Goal: Transaction & Acquisition: Purchase product/service

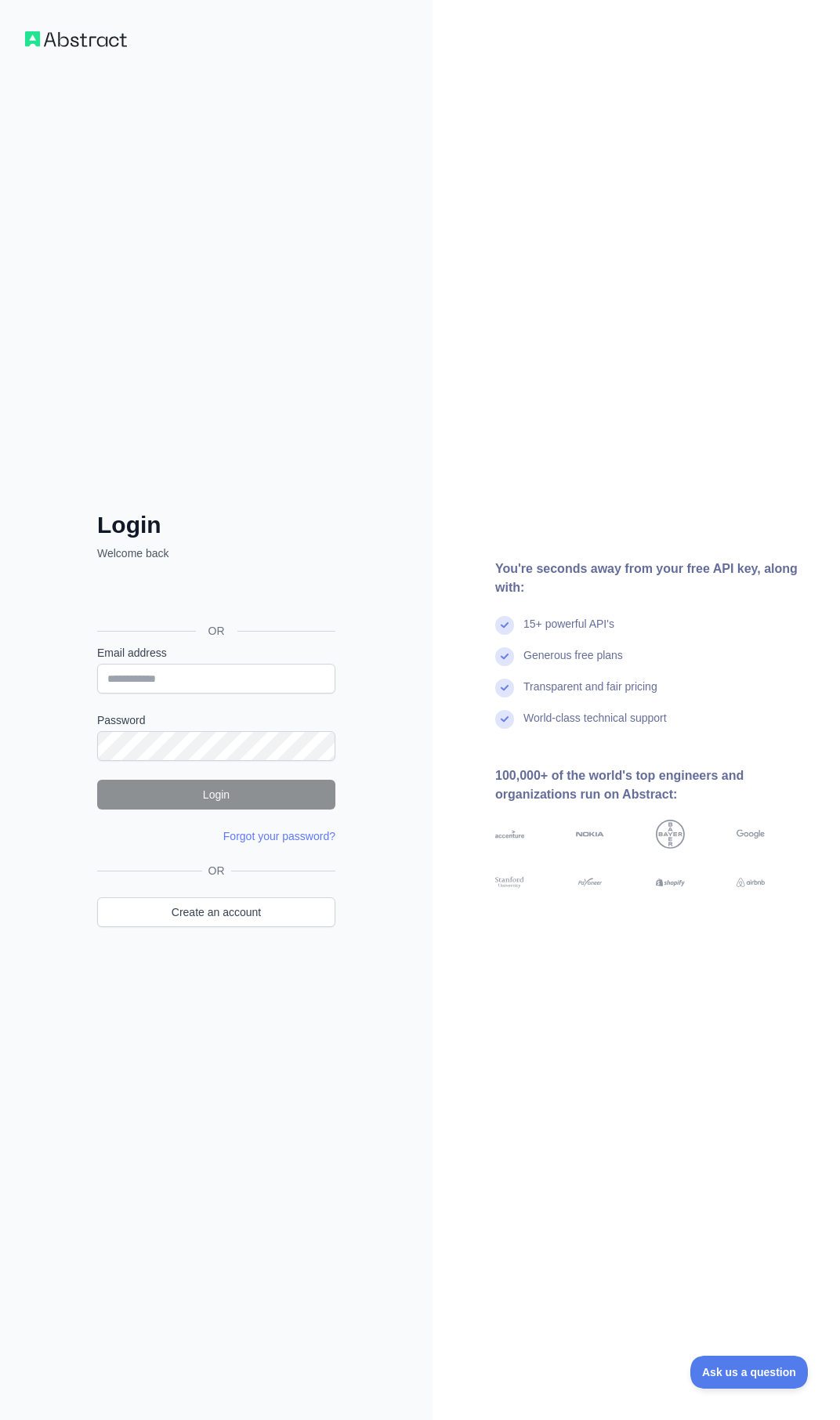
click at [408, 492] on div "Login Welcome back OR Email address Password Login Forgot your password? Please…" at bounding box center [216, 710] width 432 height 1420
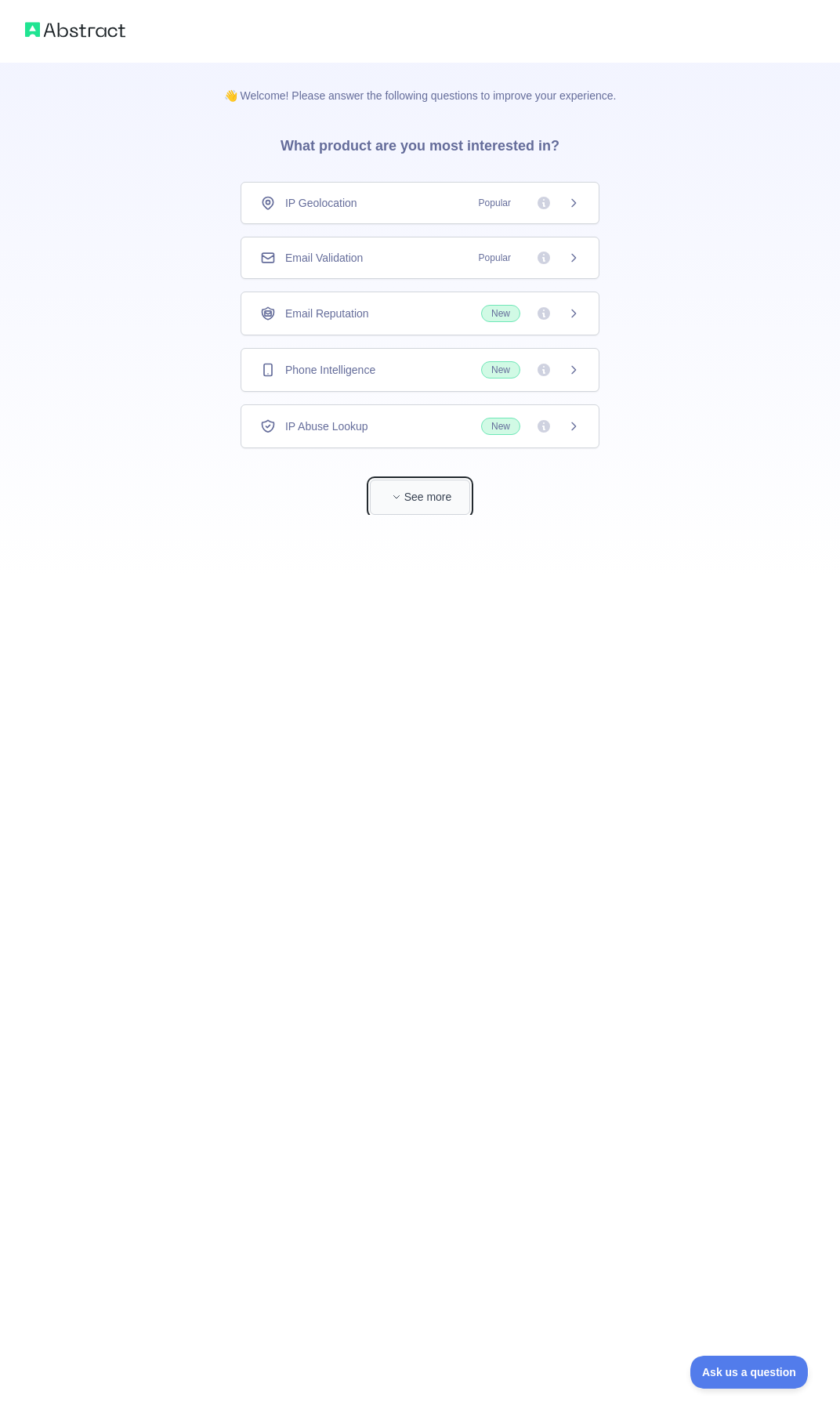
click at [393, 494] on icon "button" at bounding box center [396, 496] width 9 height 9
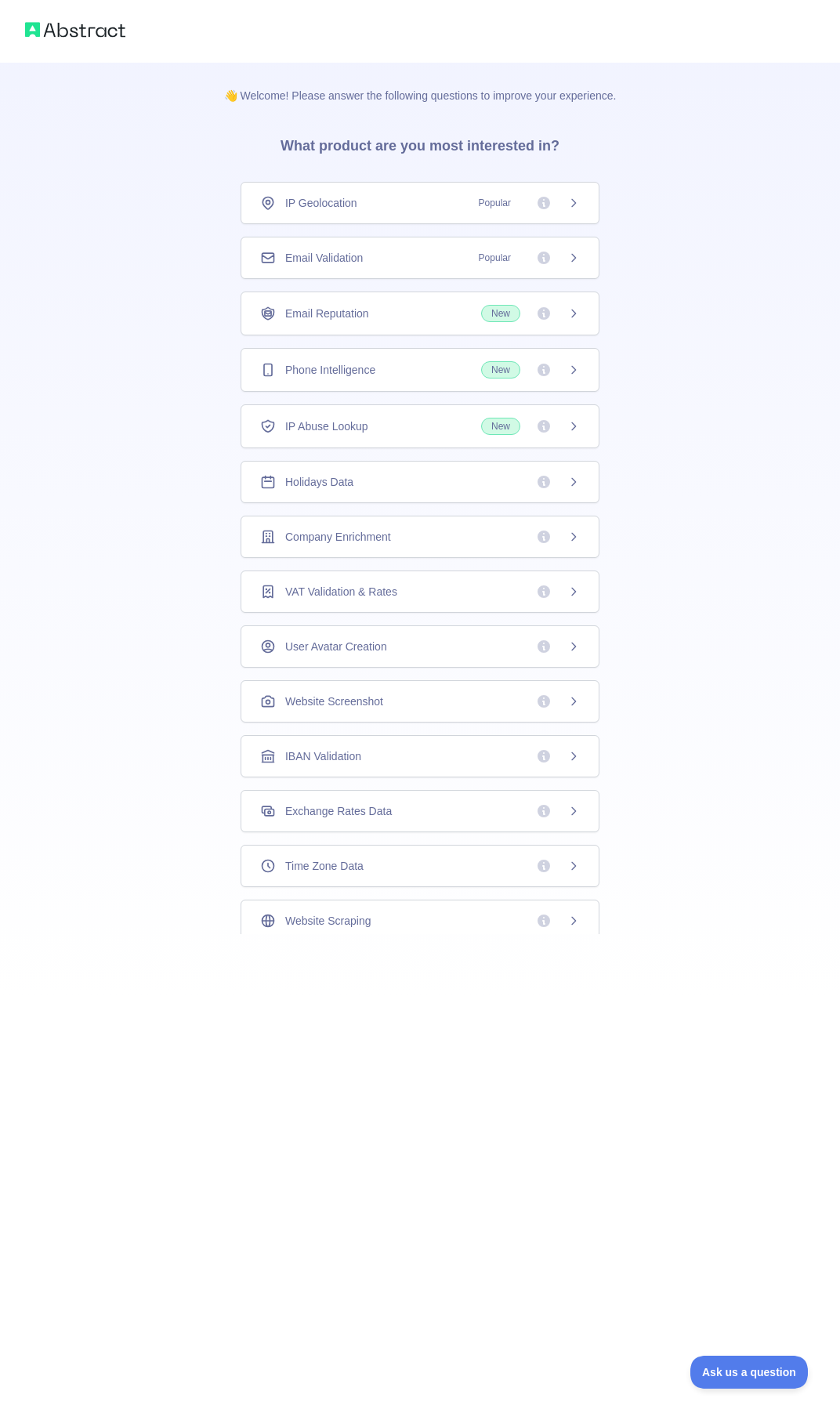
click at [537, 368] on icon at bounding box center [543, 369] width 13 height 13
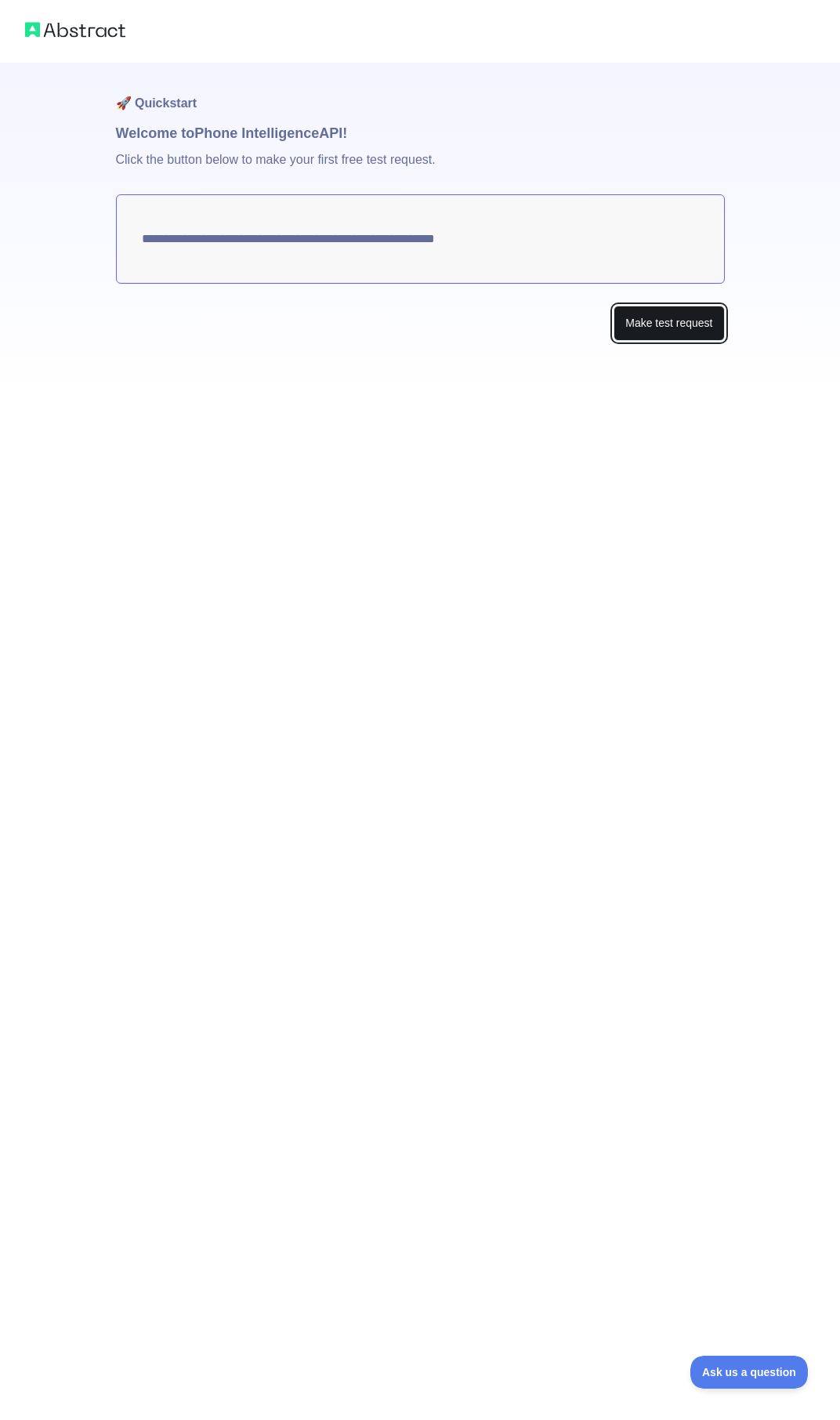
click at [659, 332] on button "Make test request" at bounding box center [669, 323] width 111 height 35
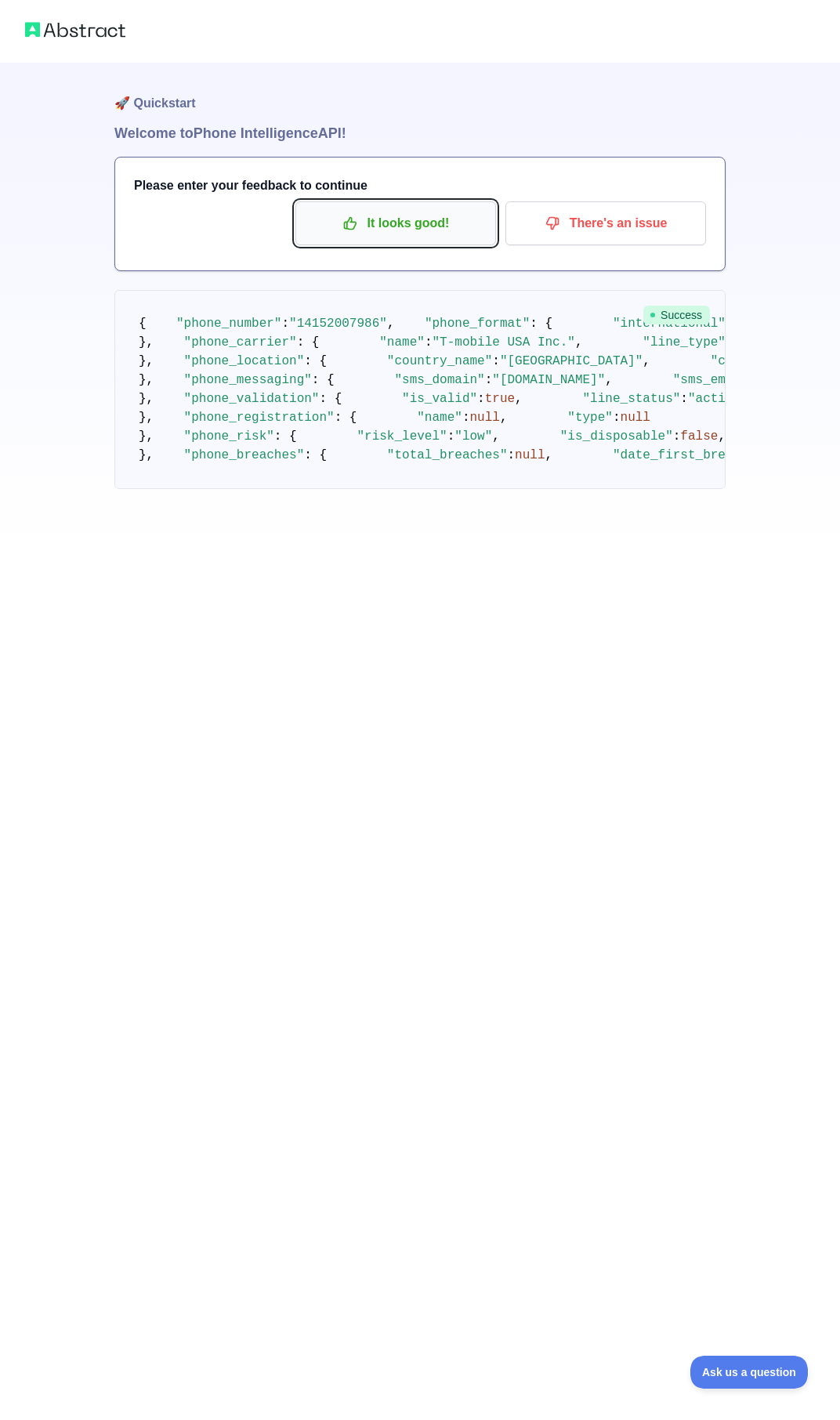
click at [399, 233] on p "It looks good!" at bounding box center [395, 223] width 177 height 27
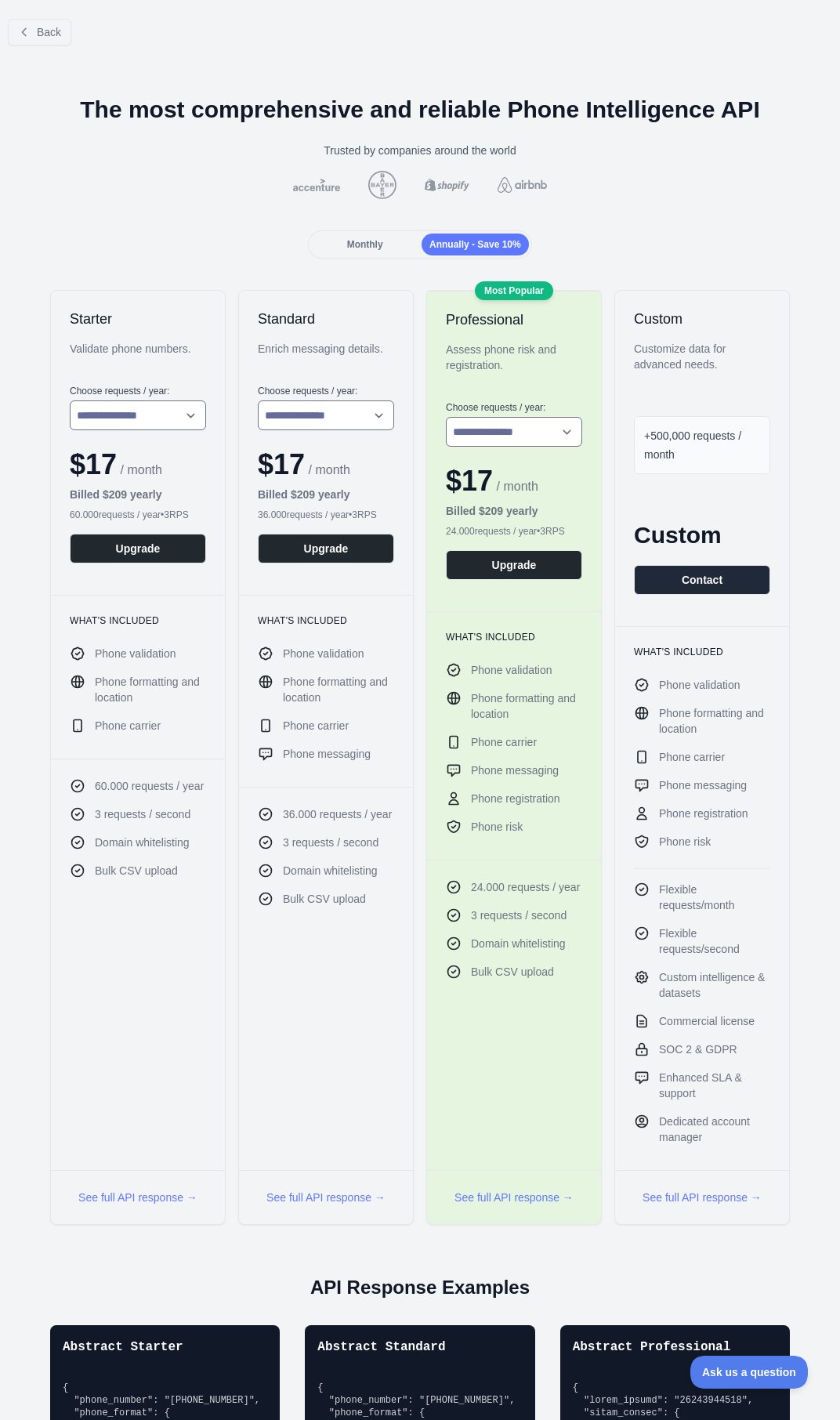
click at [363, 247] on span "Monthly" at bounding box center [365, 244] width 36 height 11
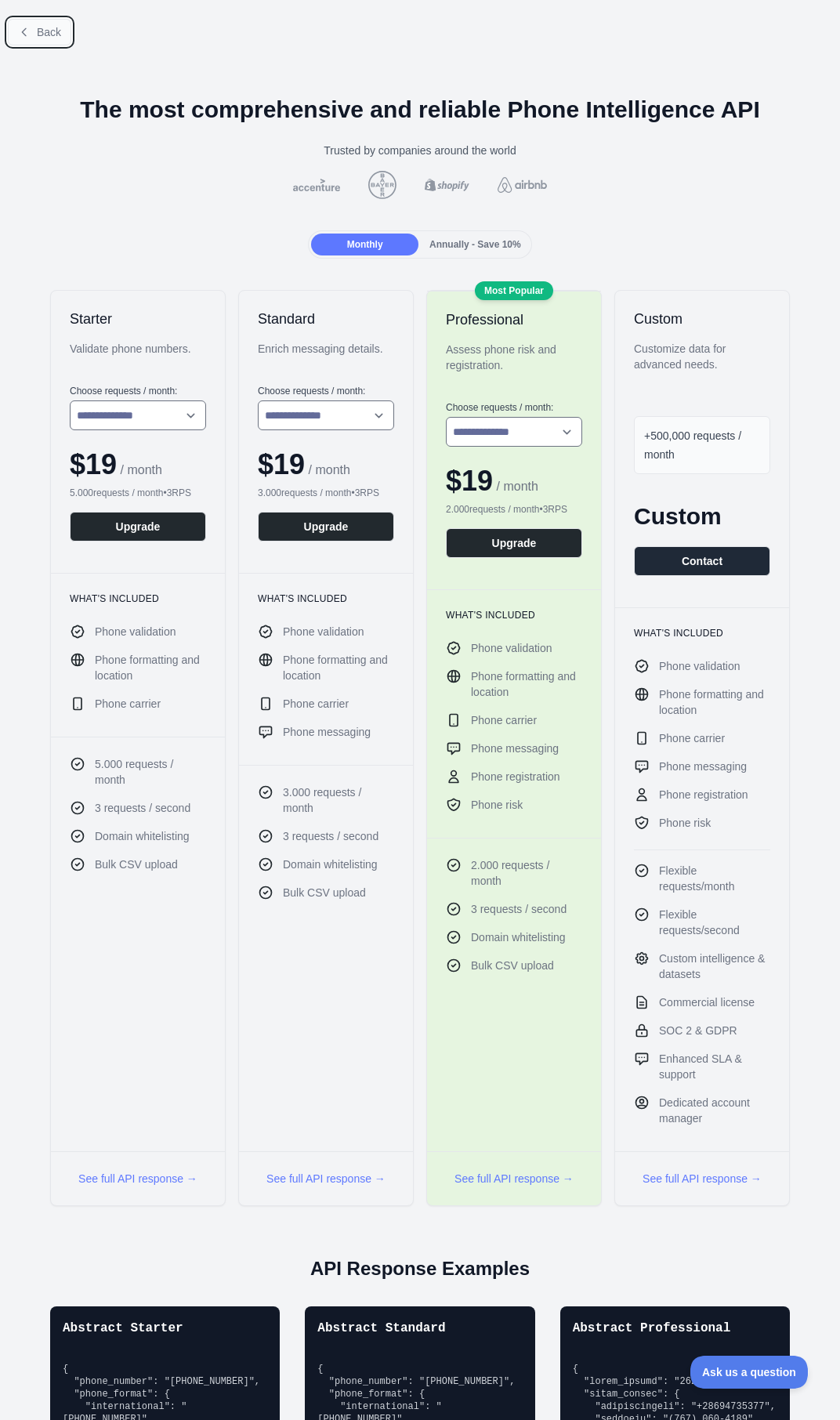
click at [21, 31] on icon at bounding box center [23, 32] width 13 height 13
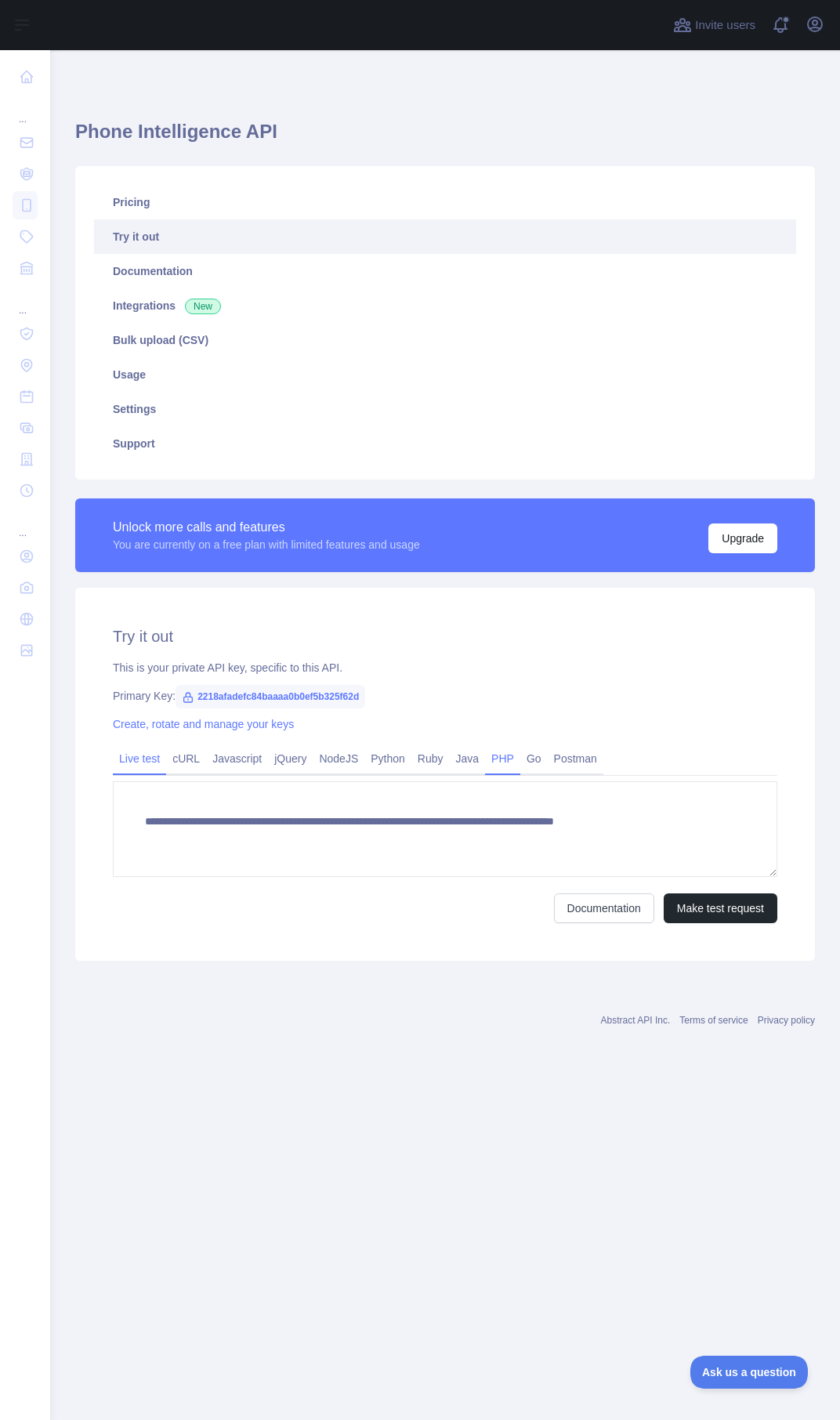
click at [489, 754] on link "PHP" at bounding box center [503, 759] width 35 height 25
